Goal: Task Accomplishment & Management: Complete application form

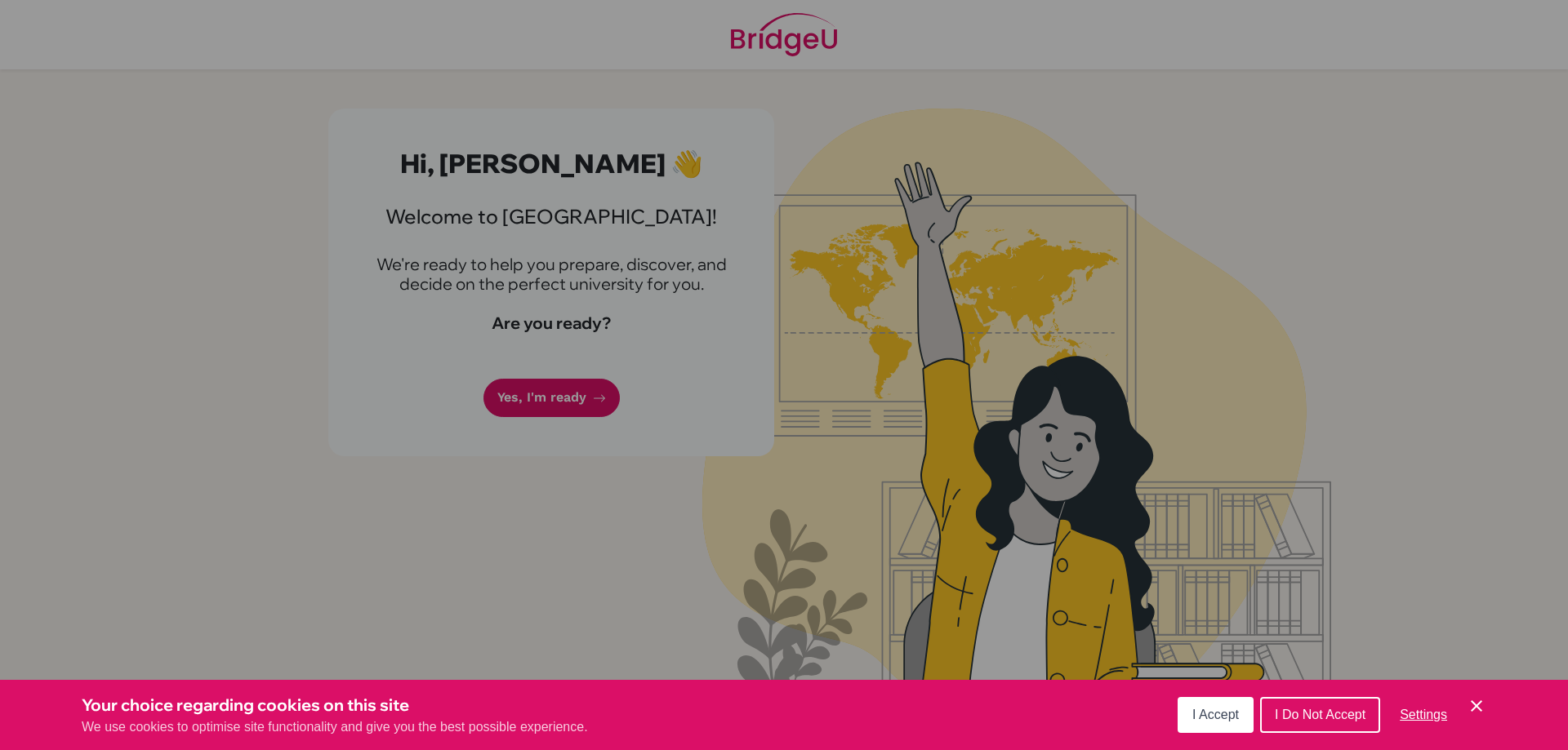
click at [1220, 730] on button "I Accept" at bounding box center [1216, 715] width 76 height 36
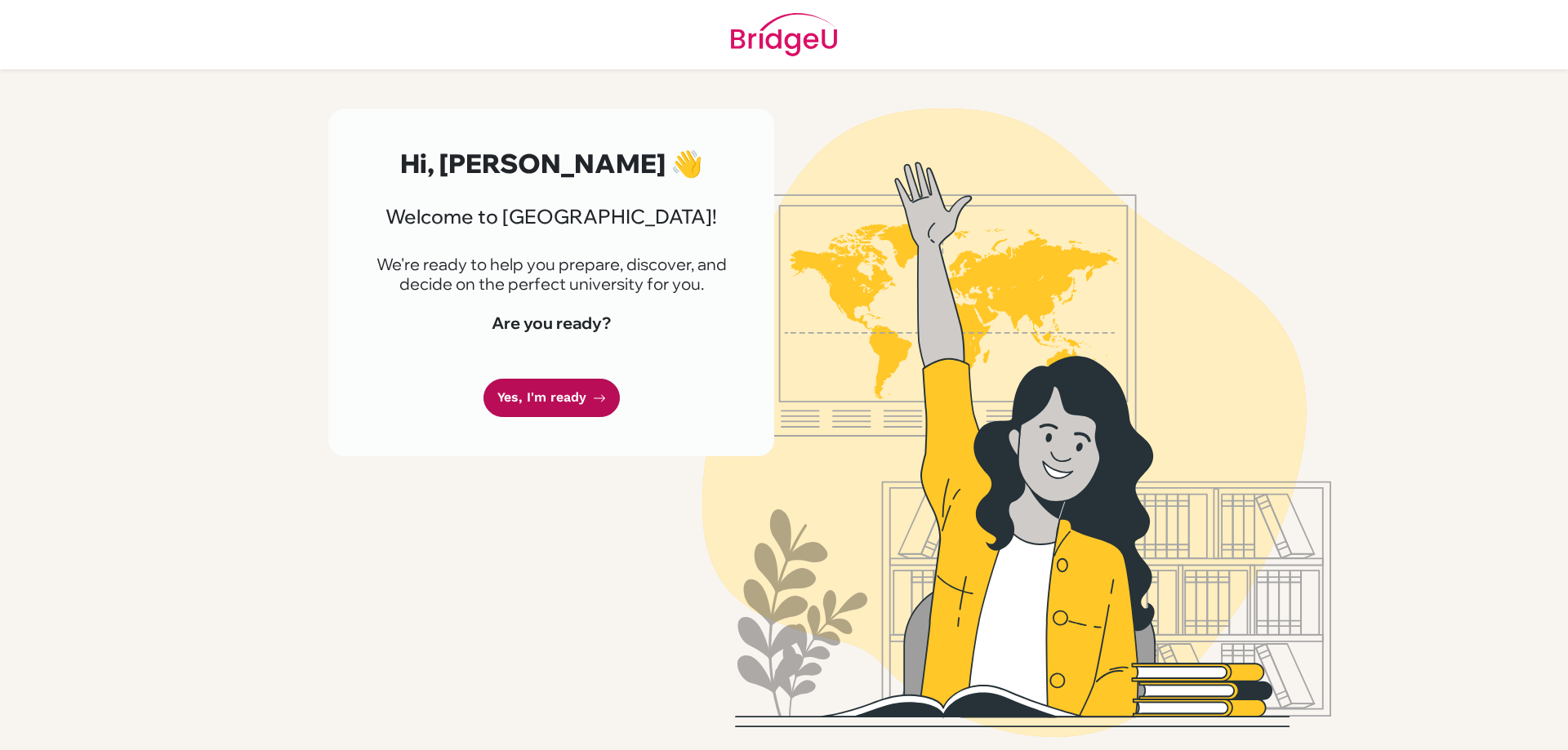
click at [568, 389] on link "Yes, I'm ready" at bounding box center [551, 397] width 137 height 38
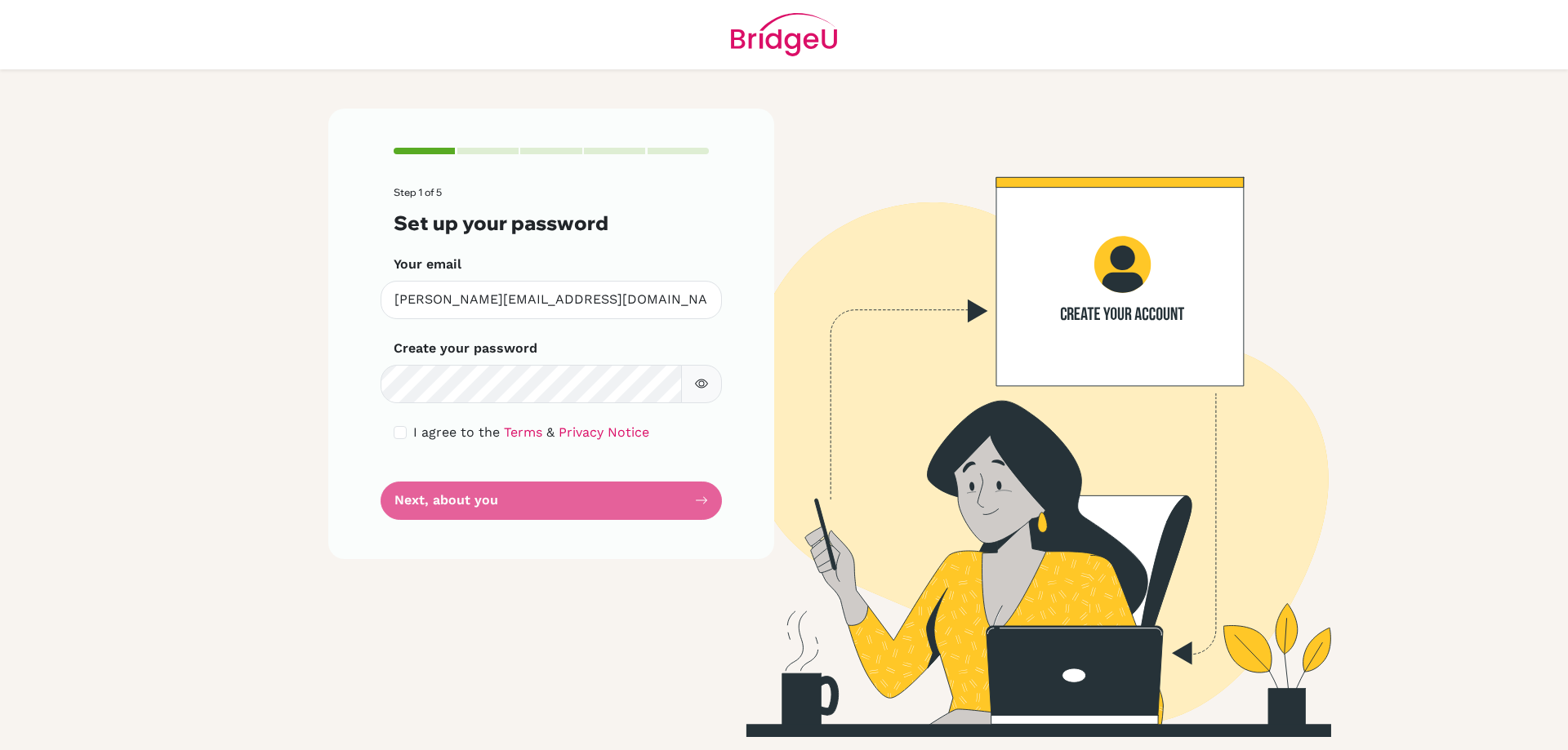
click at [693, 387] on button "button" at bounding box center [702, 383] width 41 height 38
click at [707, 381] on icon "button" at bounding box center [701, 383] width 13 height 13
drag, startPoint x: 395, startPoint y: 436, endPoint x: 408, endPoint y: 453, distance: 21.4
click at [396, 436] on input "checkbox" at bounding box center [399, 432] width 13 height 13
checkbox input "true"
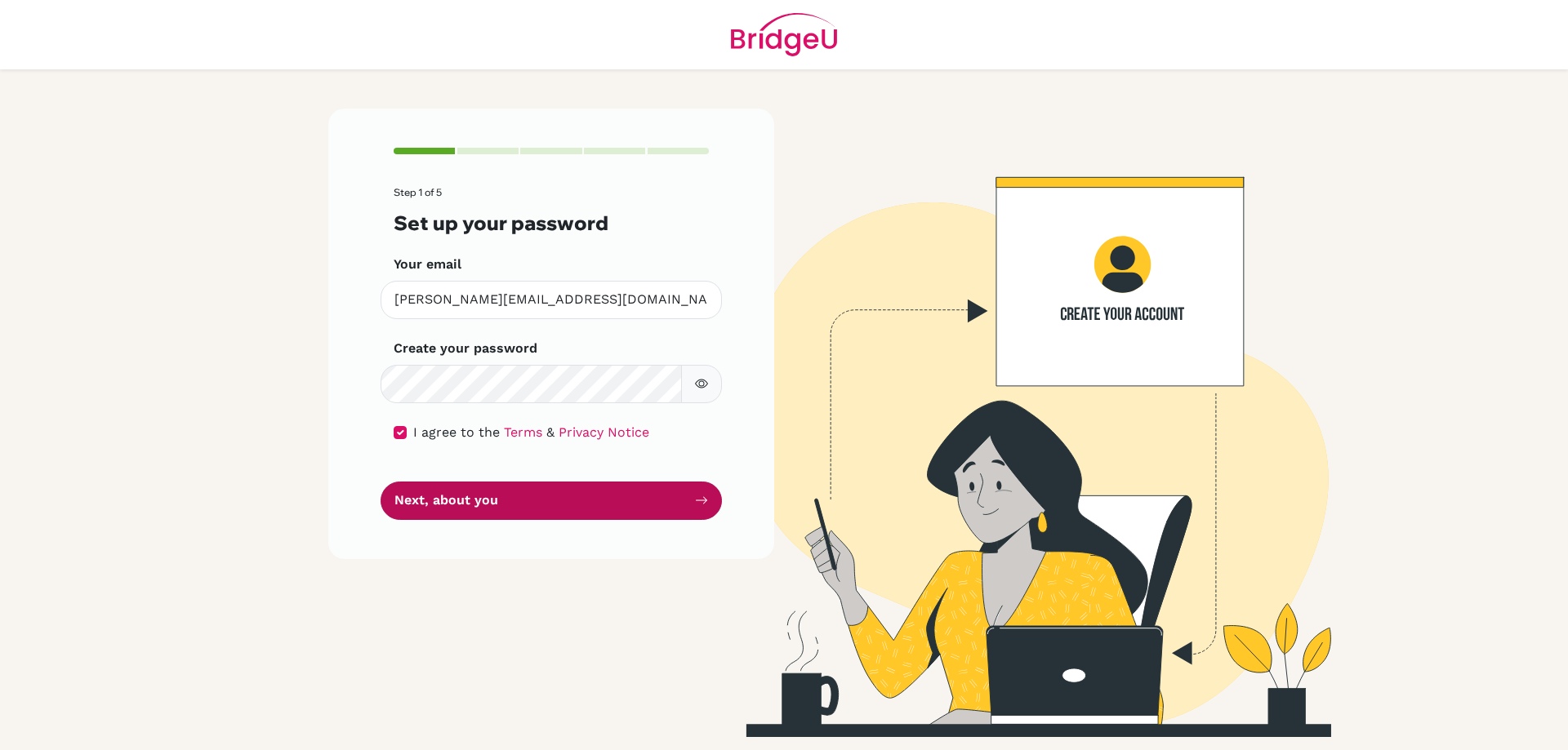
drag, startPoint x: 480, startPoint y: 508, endPoint x: 583, endPoint y: 437, distance: 125.1
click at [480, 509] on button "Next, about you" at bounding box center [551, 500] width 342 height 38
